Goal: Task Accomplishment & Management: Use online tool/utility

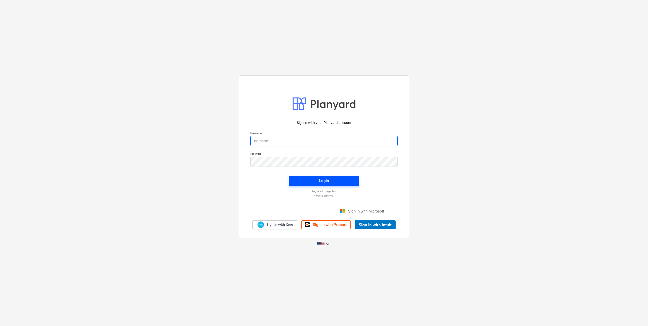
type input "[EMAIL_ADDRESS][DOMAIN_NAME]"
click at [313, 184] on span "Login" at bounding box center [324, 181] width 58 height 7
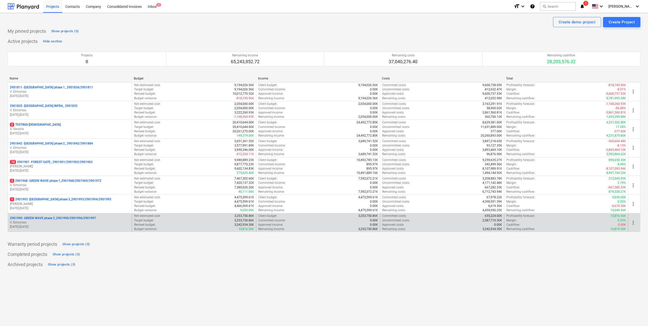
click at [84, 217] on p "2901990 - GREEN WAVE phase 2_2901990/2901996/2901997" at bounding box center [53, 218] width 86 height 4
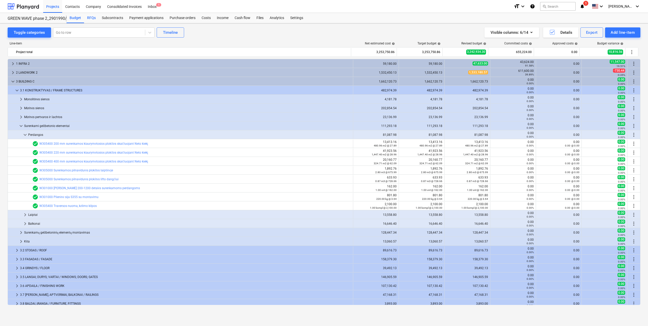
click at [90, 18] on div "RFQs" at bounding box center [91, 18] width 15 height 10
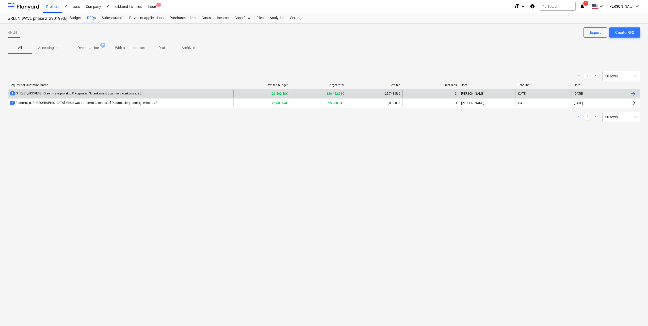
click at [125, 95] on div "2 [STREET_ADDRESS] [Green wave projekto C korpusas] Surenkamų GB gaminių konkur…" at bounding box center [75, 93] width 131 height 4
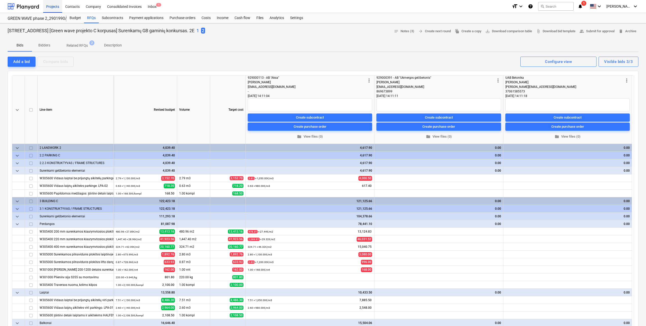
click at [52, 6] on div "Projects" at bounding box center [52, 6] width 19 height 13
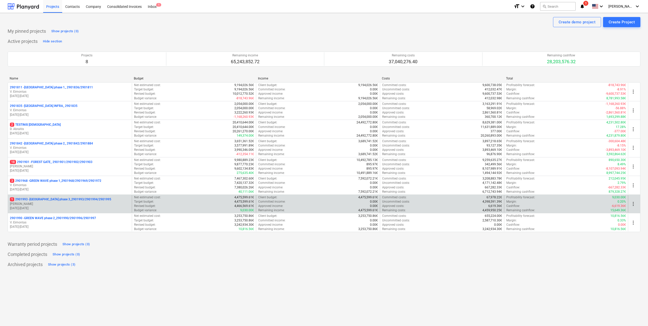
click at [90, 196] on div "1 2901993 - [GEOGRAPHIC_DATA] phase 3_2901993/2901994/2901995 [PERSON_NAME] [DA…" at bounding box center [70, 204] width 124 height 18
click at [87, 203] on p "[PERSON_NAME]" at bounding box center [70, 204] width 120 height 4
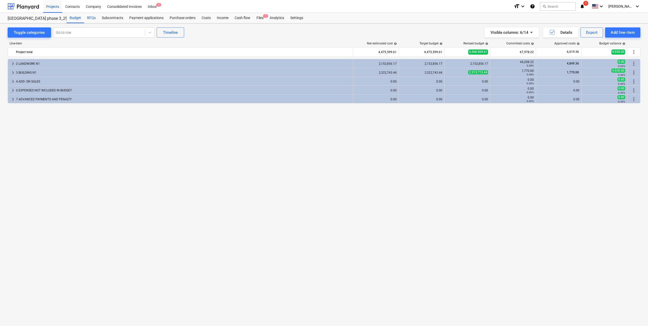
click at [91, 18] on div "RFQs" at bounding box center [91, 18] width 15 height 10
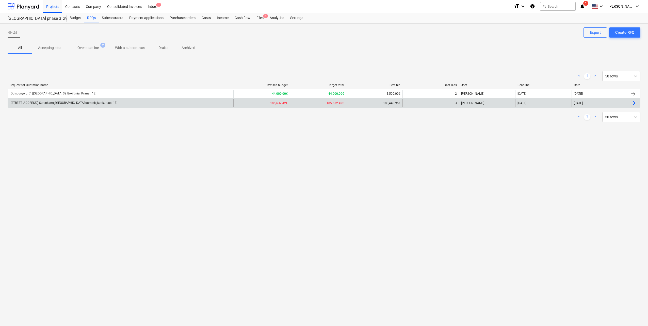
click at [113, 105] on div "[STREET_ADDRESS]) Surenkamų [GEOGRAPHIC_DATA] gaminių konkursas. 1E" at bounding box center [121, 103] width 226 height 8
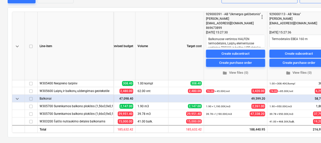
scroll to position [76, 0]
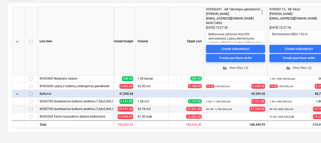
type textarea "x"
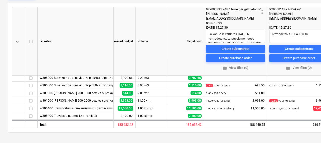
scroll to position [124, 42]
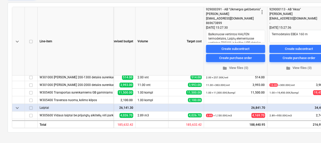
drag, startPoint x: 239, startPoint y: 129, endPoint x: 265, endPoint y: 127, distance: 25.7
click at [265, 127] on div "keyboard_arrow_down Line-item Revised budget Volume Target cost more_vert 92900…" at bounding box center [174, 68] width 332 height 130
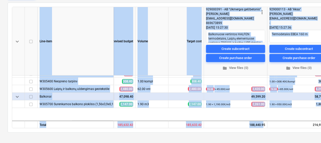
drag, startPoint x: 264, startPoint y: 125, endPoint x: 272, endPoint y: 126, distance: 8.0
click at [272, 126] on div "keyboard_arrow_down Line-item Revised budget Volume Target cost more_vert 92900…" at bounding box center [174, 68] width 324 height 122
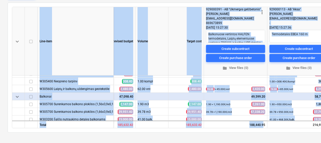
scroll to position [200, 42]
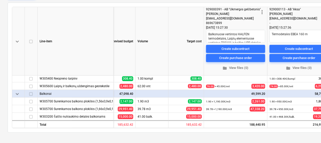
drag, startPoint x: 272, startPoint y: 126, endPoint x: 268, endPoint y: 133, distance: 7.1
click at [269, 132] on div "keyboard_arrow_down Line-item Revised budget Volume Target cost more_vert 92900…" at bounding box center [174, 68] width 332 height 130
click at [261, 126] on div "keyboard_arrow_down Line-item Revised budget Volume Target cost more_vert 92900…" at bounding box center [174, 68] width 324 height 122
drag, startPoint x: 261, startPoint y: 126, endPoint x: 262, endPoint y: 132, distance: 5.1
click at [262, 132] on div "keyboard_arrow_down Line-item Revised budget Volume Target cost more_vert 92900…" at bounding box center [174, 68] width 332 height 130
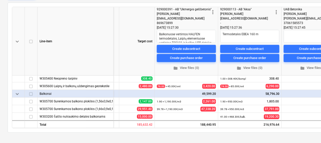
scroll to position [200, 102]
